Goal: Information Seeking & Learning: Learn about a topic

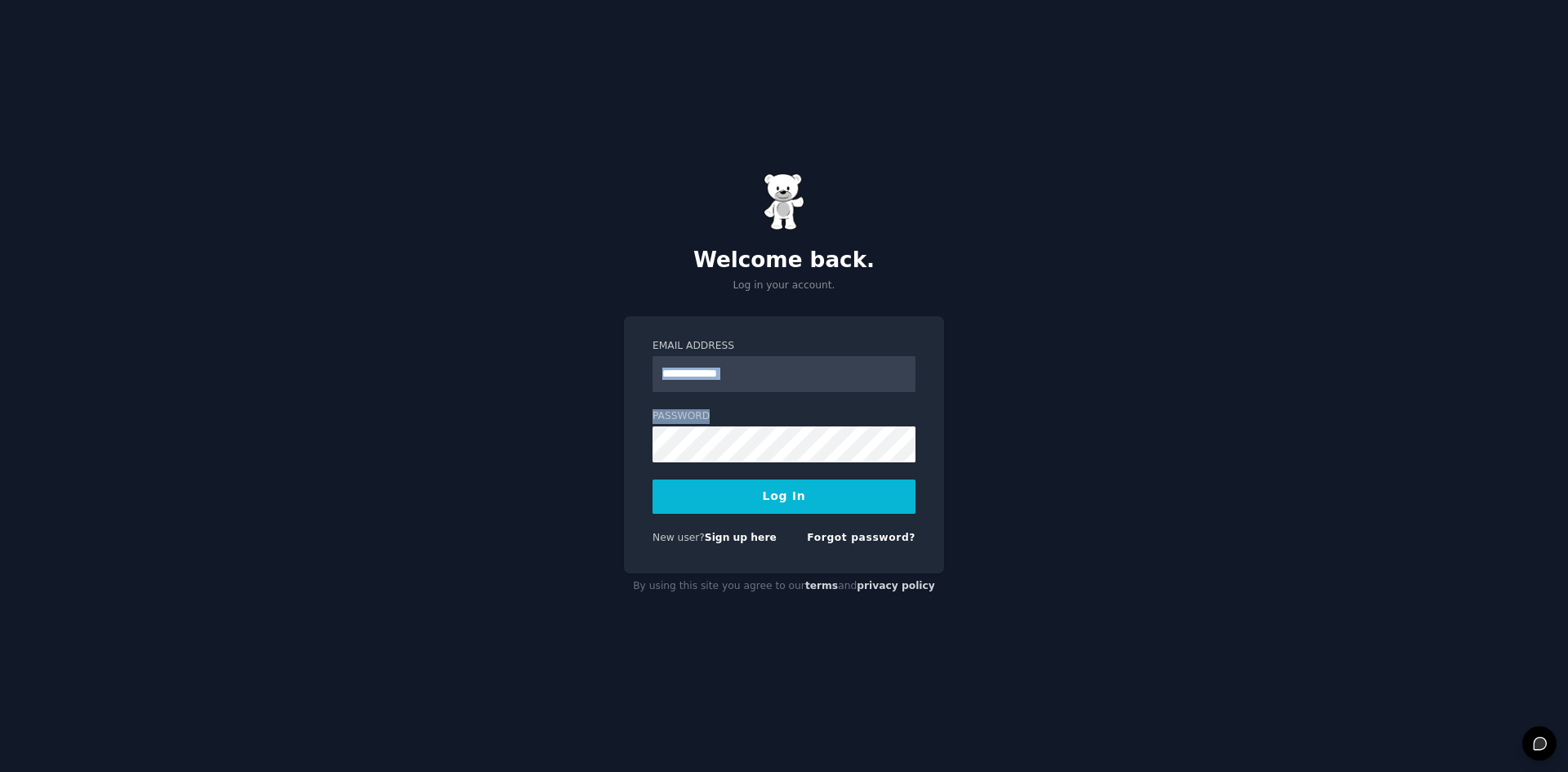
click at [715, 384] on form "Email Address Password Log In New user? Sign up here Forgot password?" at bounding box center [784, 445] width 263 height 212
click at [715, 384] on input "Email Address" at bounding box center [784, 374] width 263 height 36
type input "**********"
click at [732, 506] on button "Log In" at bounding box center [784, 497] width 263 height 34
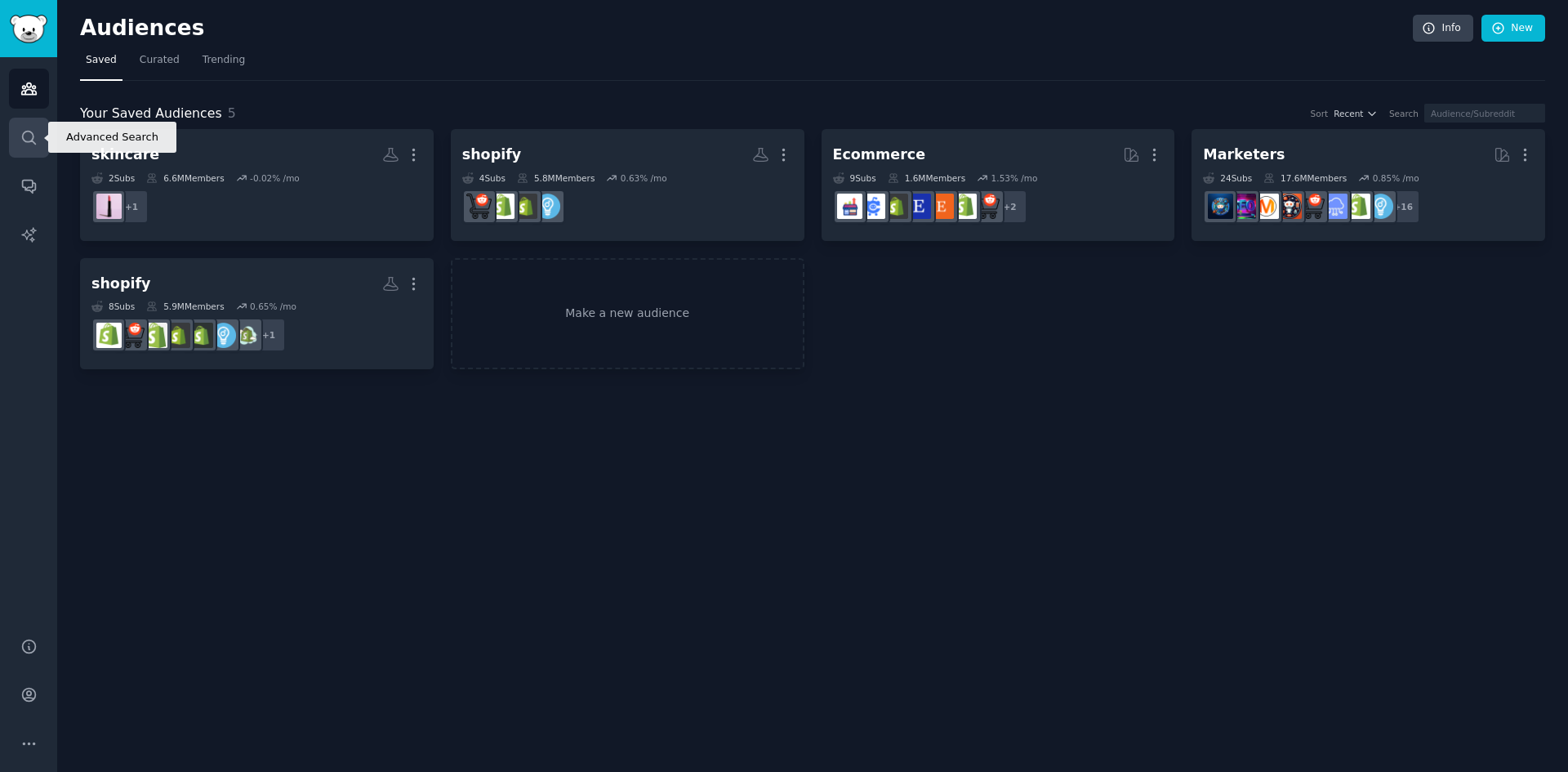
click at [37, 149] on link "Search" at bounding box center [29, 138] width 40 height 40
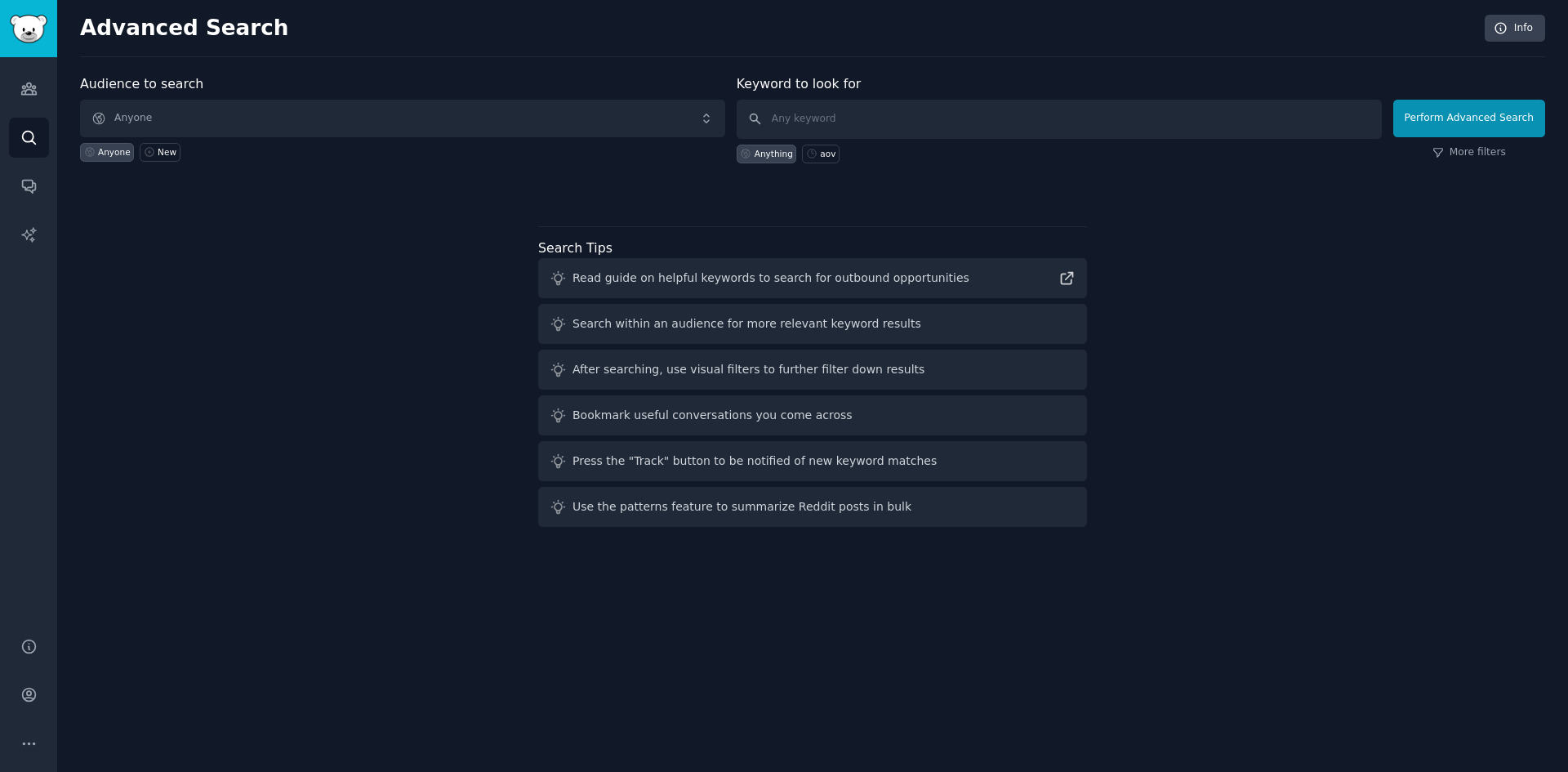
drag, startPoint x: 829, startPoint y: 95, endPoint x: 828, endPoint y: 126, distance: 31.0
click at [829, 95] on div "Keyword to look for Anything aov" at bounding box center [1059, 119] width 645 height 89
click at [828, 126] on input "text" at bounding box center [1059, 119] width 645 height 39
type input "Joy Loyalty"
click at [1460, 135] on button "Perform Advanced Search" at bounding box center [1470, 118] width 152 height 38
